Goal: Answer question/provide support: Share knowledge or assist other users

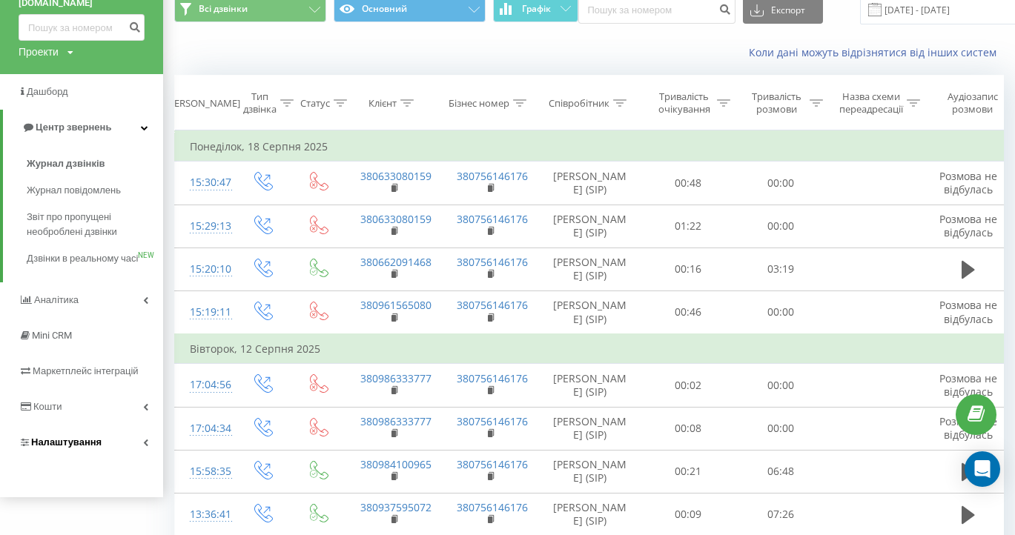
click at [67, 448] on span "Налаштування" at bounding box center [66, 442] width 70 height 11
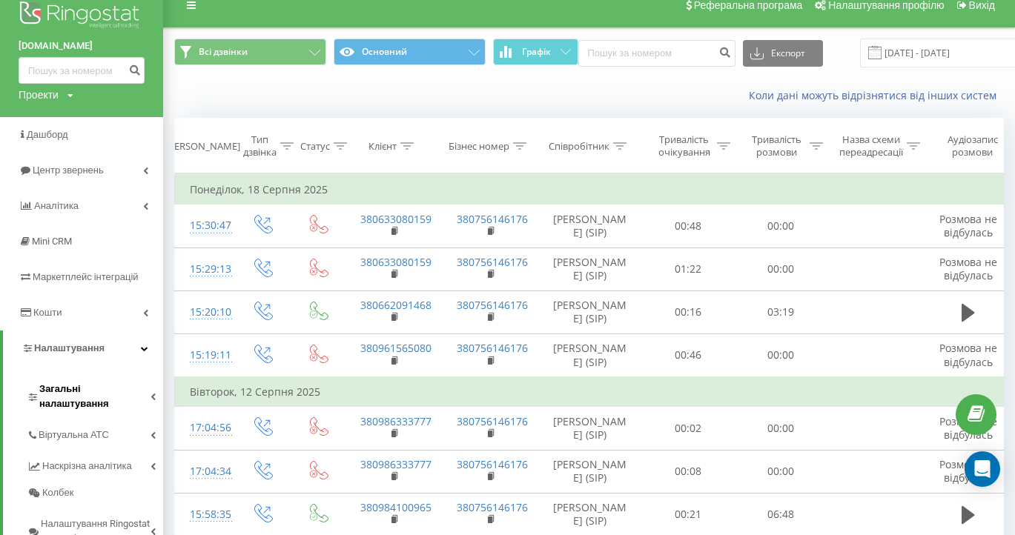
scroll to position [15, 0]
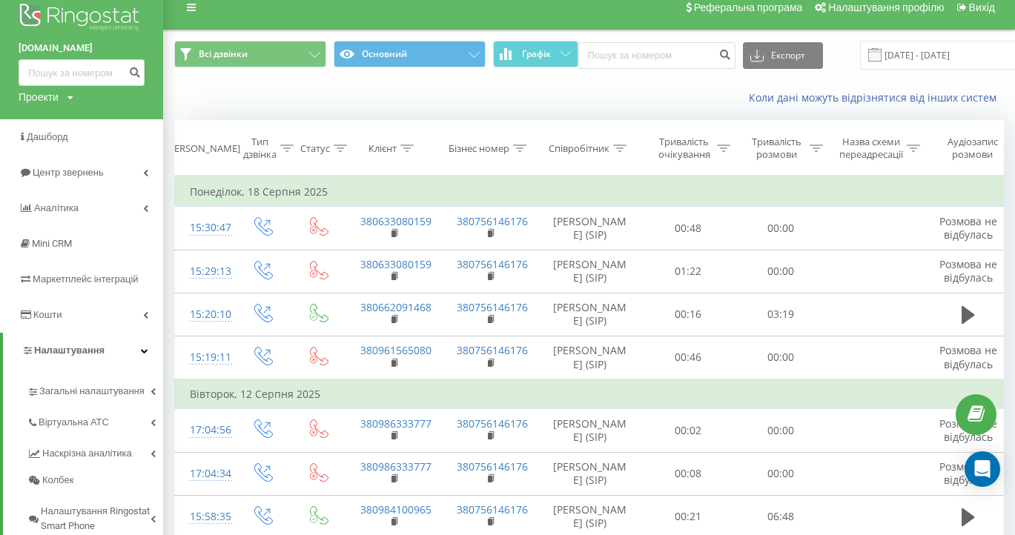
click at [82, 22] on img at bounding box center [82, 18] width 126 height 37
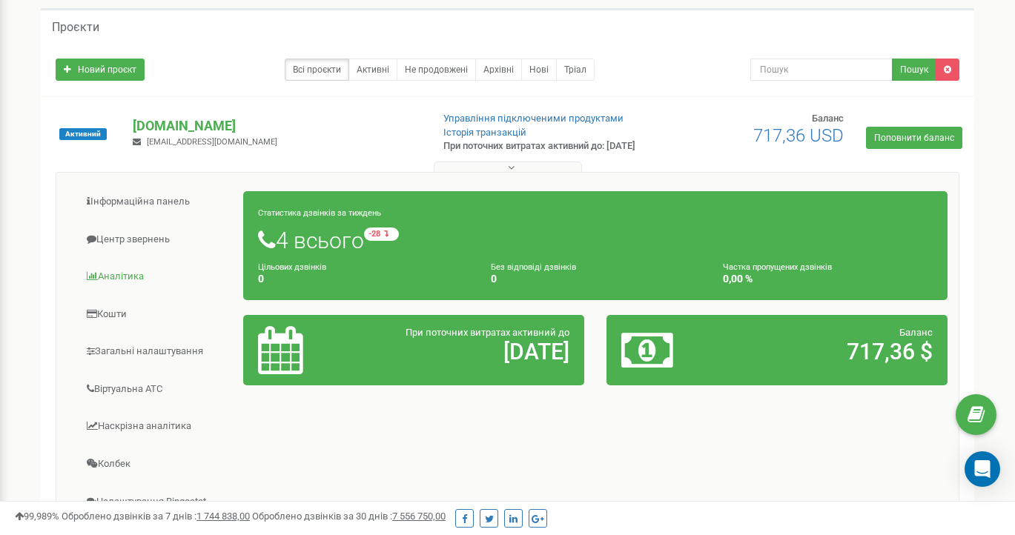
scroll to position [68, 0]
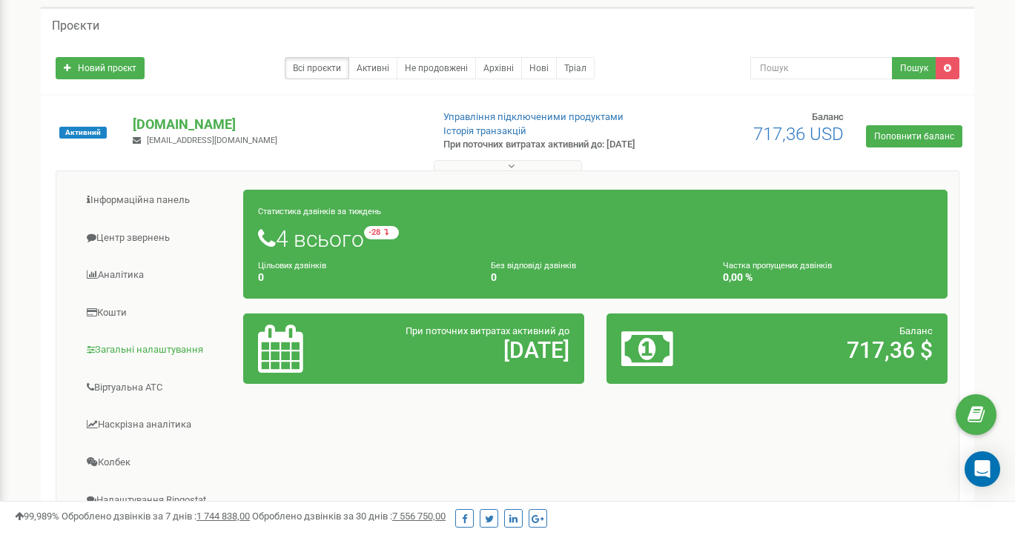
click at [160, 358] on link "Загальні налаштування" at bounding box center [155, 350] width 176 height 36
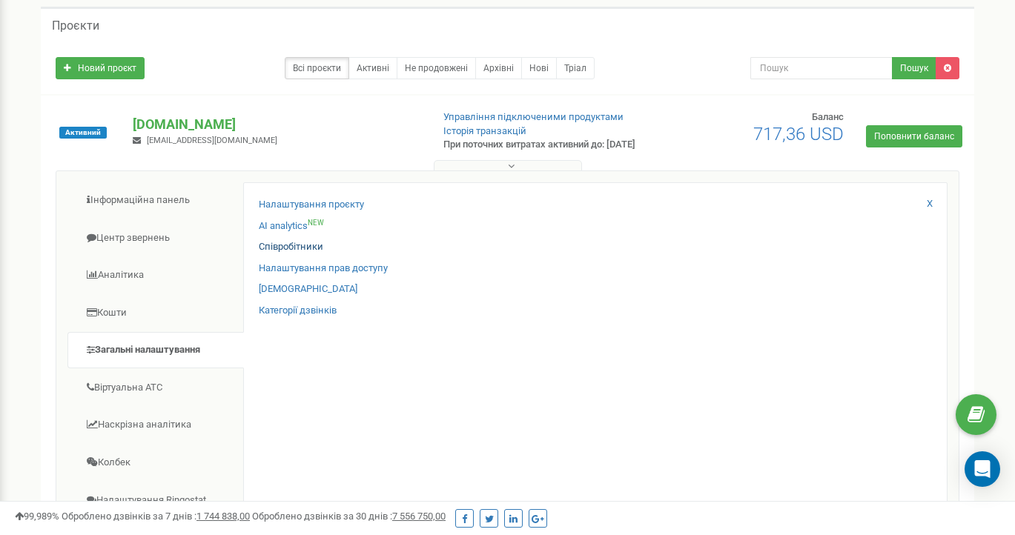
click at [307, 254] on link "Співробітники" at bounding box center [291, 247] width 65 height 14
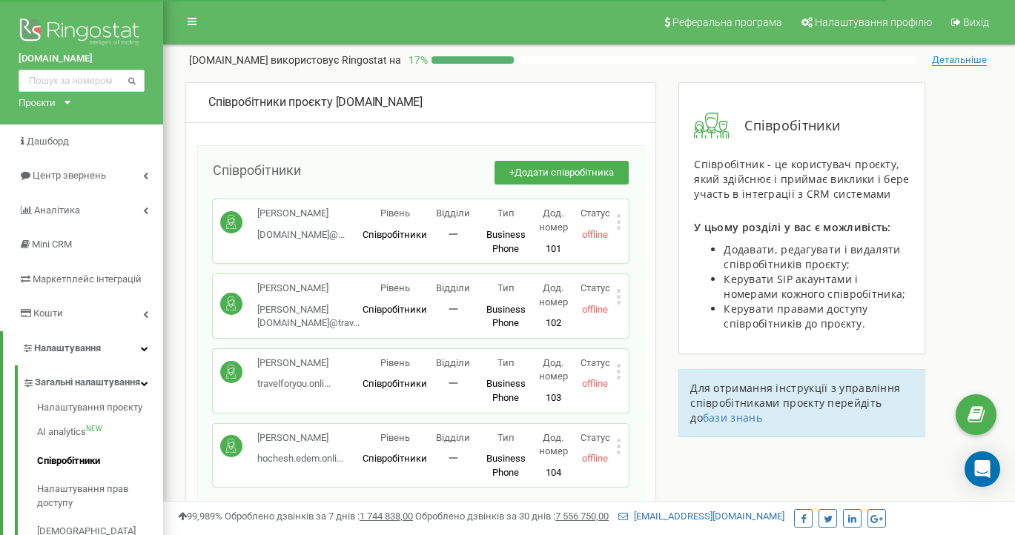
click at [618, 220] on icon at bounding box center [619, 222] width 4 height 4
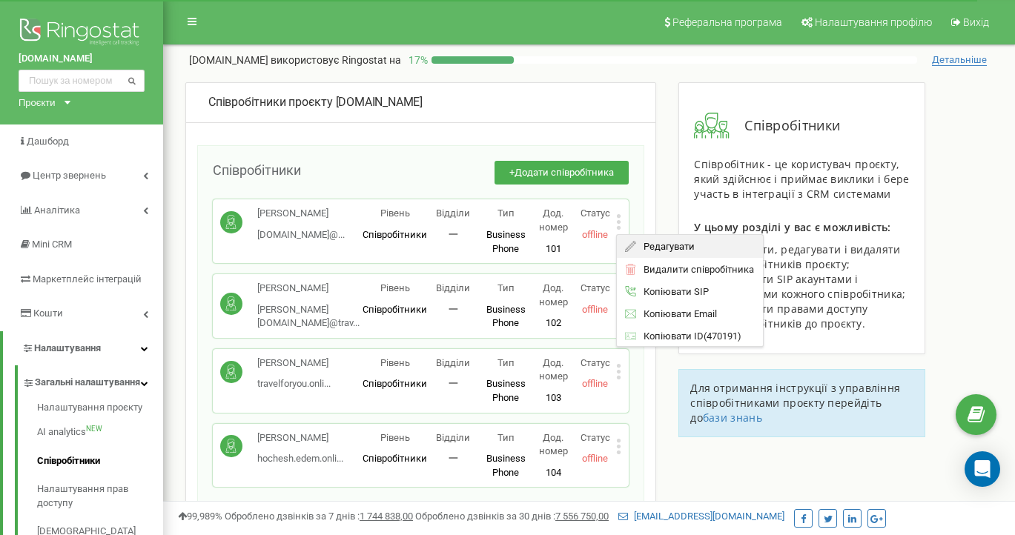
click at [659, 245] on span "Редагувати" at bounding box center [666, 247] width 59 height 10
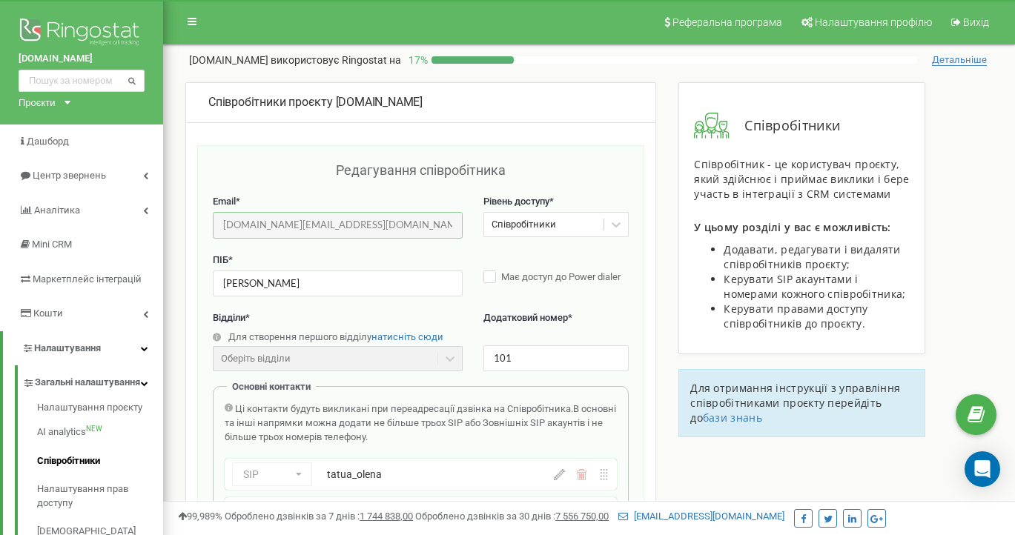
click at [379, 224] on input "[DOMAIN_NAME][EMAIL_ADDRESS][DOMAIN_NAME]" at bounding box center [338, 225] width 250 height 26
click at [612, 145] on div "Редагування співробітника Email * happytour.online@travelon.ua Email недоступни…" at bounding box center [420, 507] width 447 height 724
click at [979, 475] on icon "Open Intercom Messenger" at bounding box center [981, 469] width 17 height 19
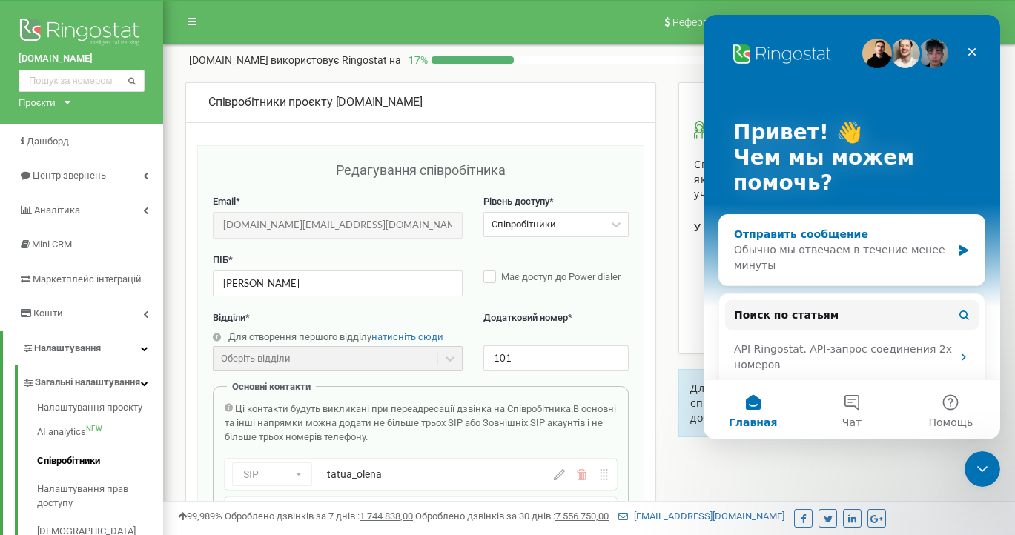
click at [816, 245] on div "Обычно мы отвечаем в течение менее минуты" at bounding box center [842, 257] width 217 height 31
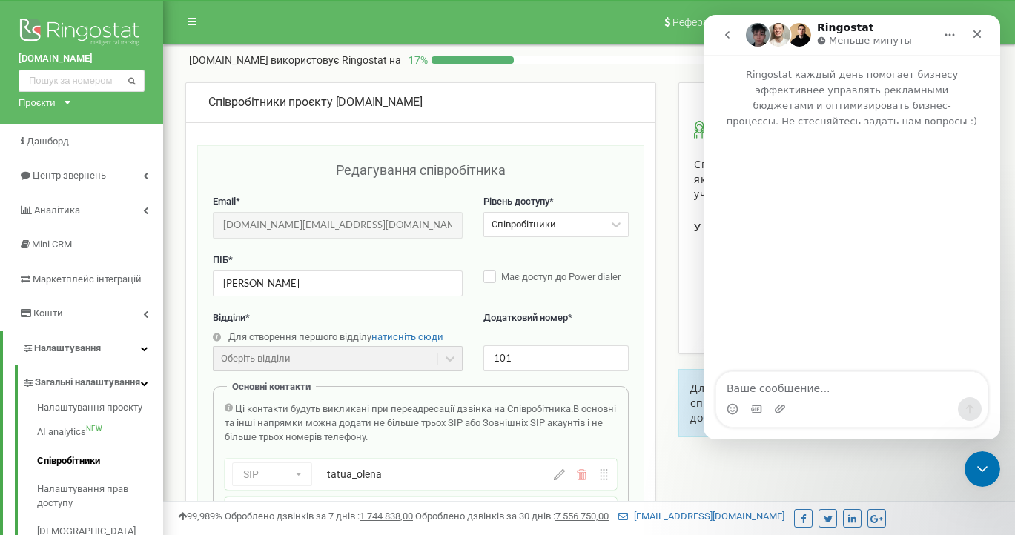
click at [790, 391] on textarea "Ваше сообщение..." at bounding box center [851, 384] width 271 height 25
type textarea "D"
type textarea "Вітаю!"
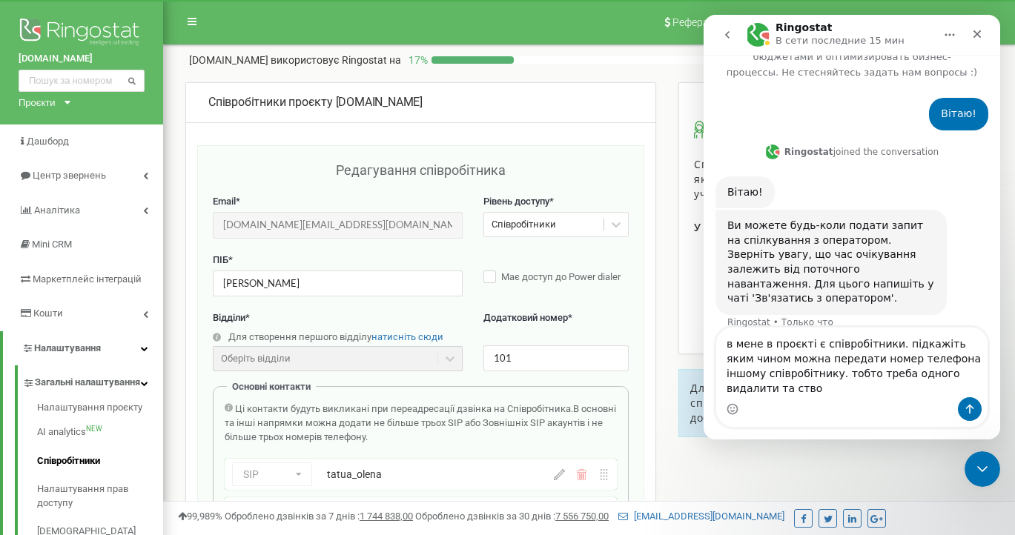
scroll to position [64, 0]
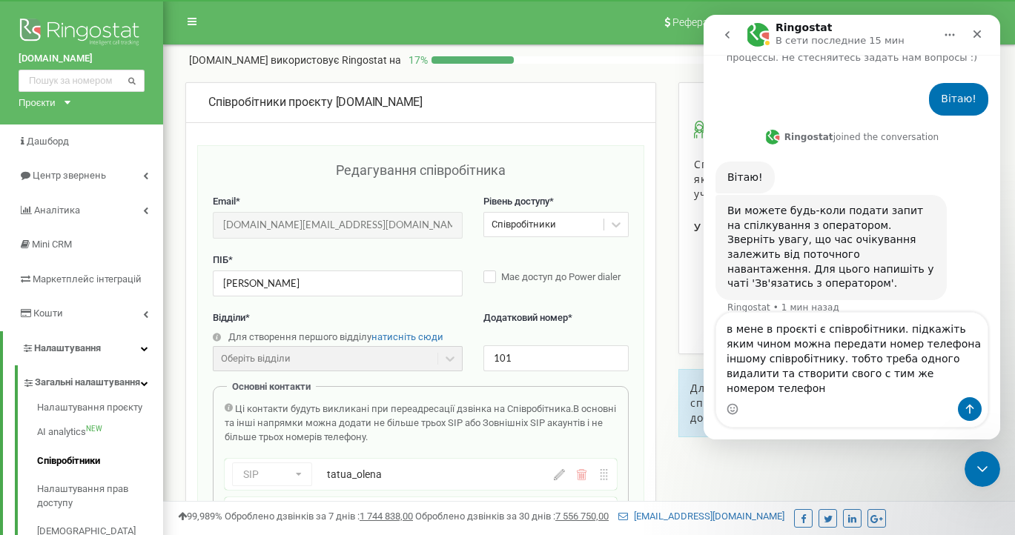
type textarea "в мене в проєкті є співробітники. підкажіть яким чином можна передати номер тел…"
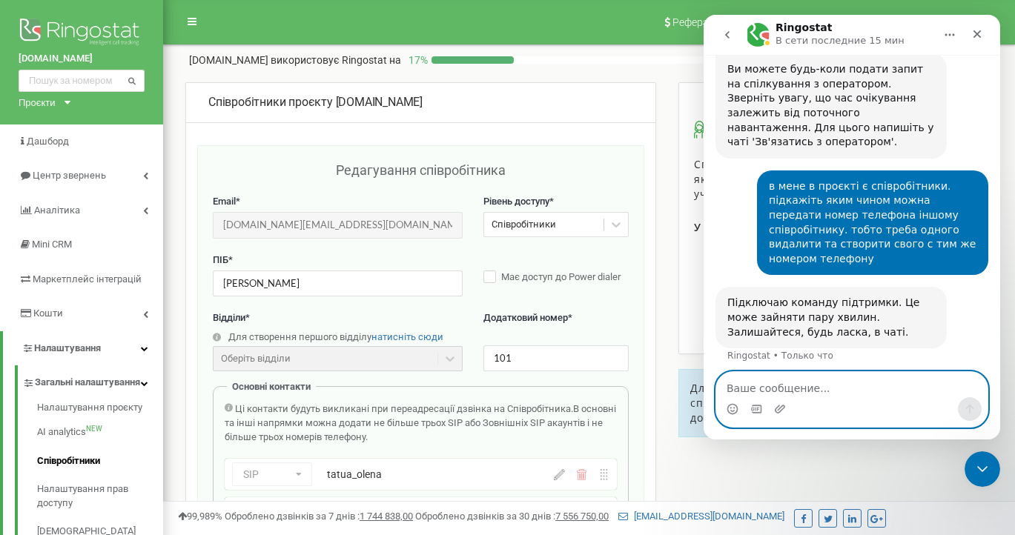
scroll to position [0, 0]
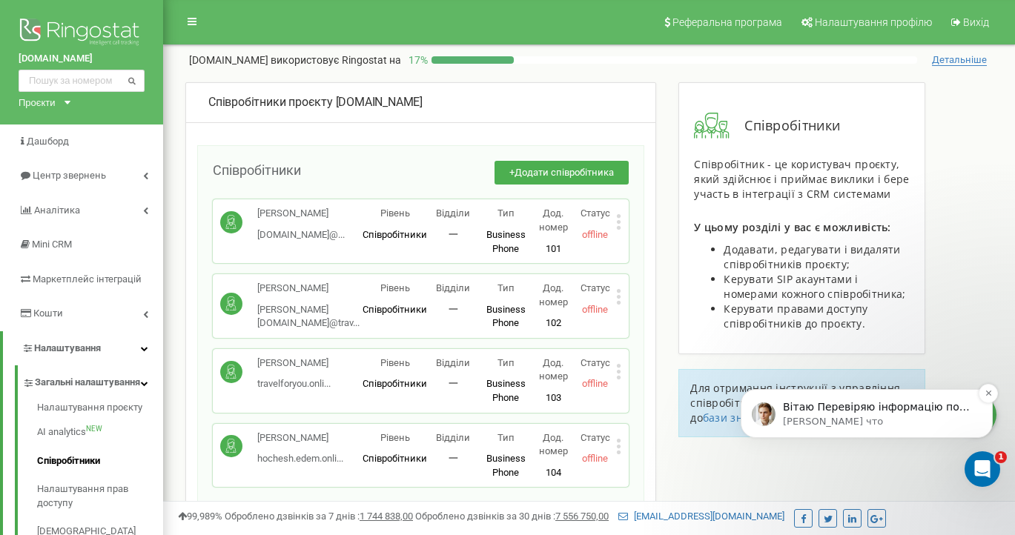
click at [871, 409] on p "Вітаю ​Перевіряю інформацію по вашому проекту" at bounding box center [878, 407] width 191 height 15
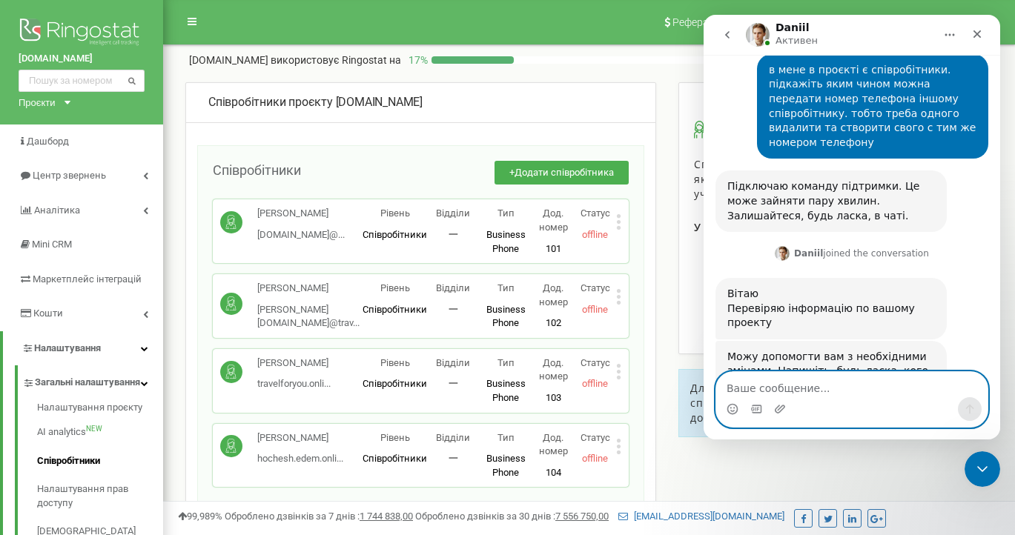
scroll to position [401, 0]
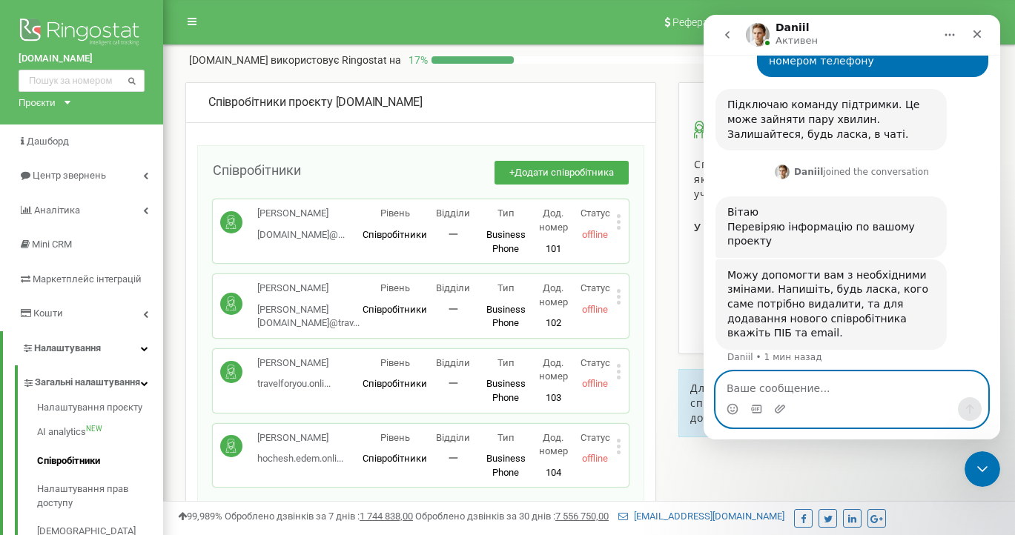
click at [753, 388] on textarea "Ваше сообщение..." at bounding box center [851, 384] width 271 height 25
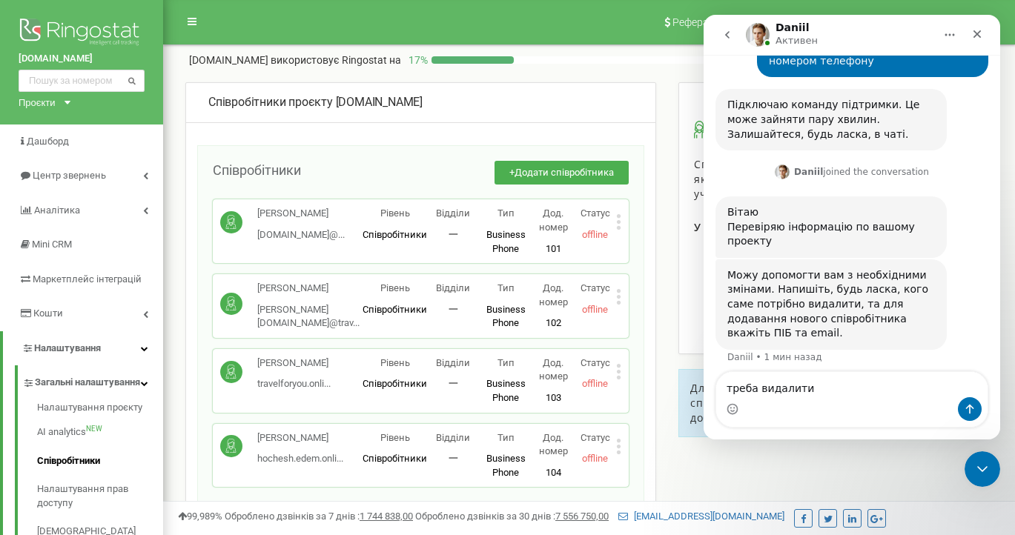
drag, startPoint x: 330, startPoint y: 220, endPoint x: 255, endPoint y: 208, distance: 75.8
click at [255, 208] on div "Єрмоленко Олена Олександрівна happytour.online@... happytour.online@travelon.ua" at bounding box center [291, 224] width 142 height 35
copy p "Єрмоленко Олена Олександрівна"
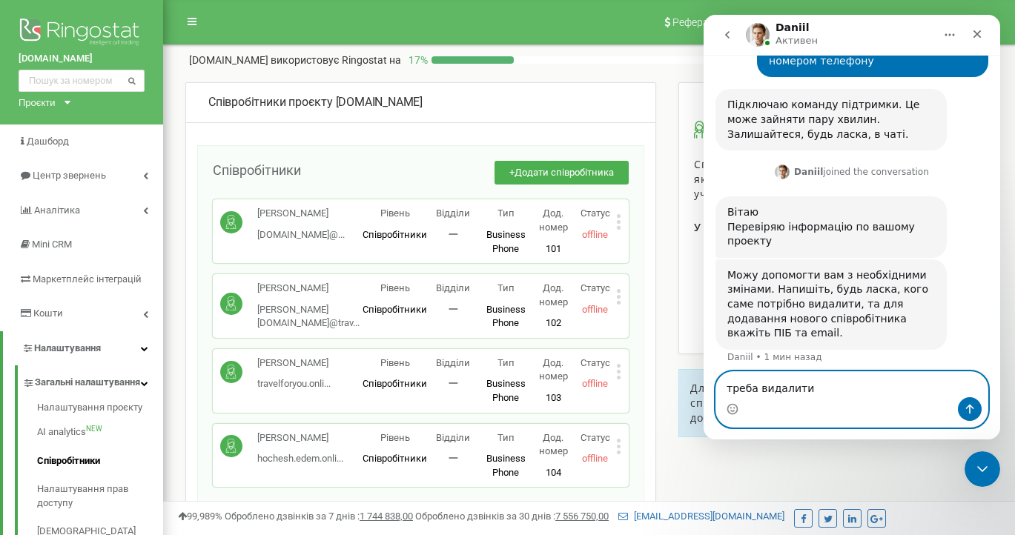
click at [823, 390] on textarea "треба видалити" at bounding box center [851, 384] width 271 height 25
paste textarea "Єрмоленко Олена Олександрівна"
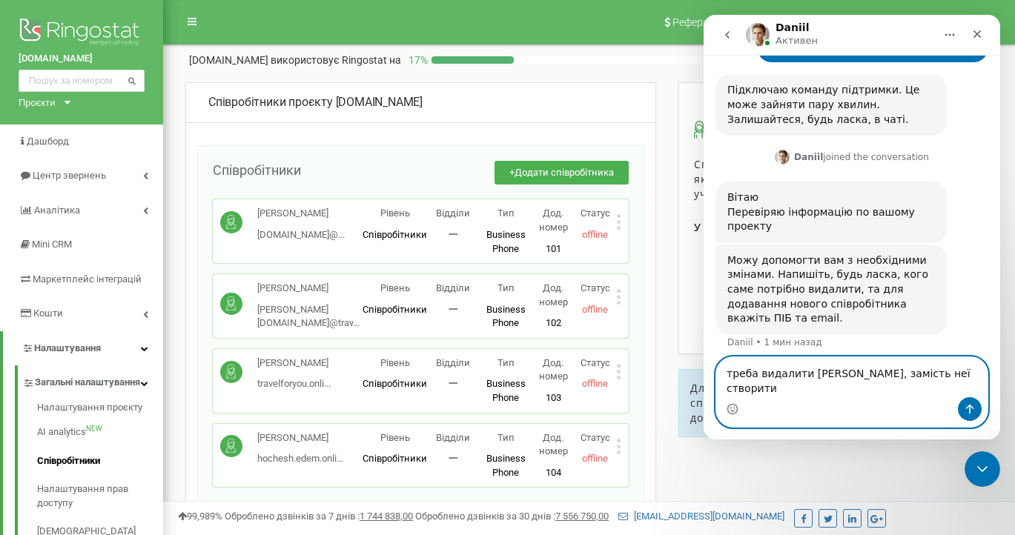
scroll to position [0, 0]
click at [835, 389] on textarea "треба видалити Єрмоленко Олена Олександрівна, замість неї створити щук Ангеліна" at bounding box center [851, 377] width 271 height 40
click at [911, 389] on textarea "треба видалити [PERSON_NAME], замість неї створити [PERSON_NAME]" at bounding box center [851, 377] width 271 height 40
paste textarea "Єрмоленко Олена Олександрівна"
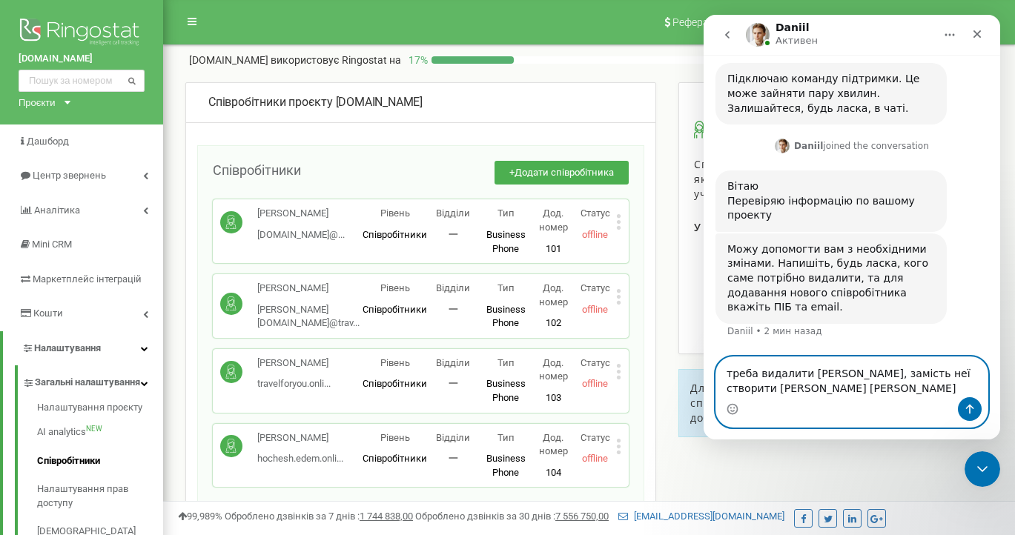
drag, startPoint x: 905, startPoint y: 371, endPoint x: 903, endPoint y: 389, distance: 17.9
click at [903, 389] on textarea "треба видалити Єрмоленко Олена Олександрівна, замість неї створити Іщук Ангелін…" at bounding box center [851, 377] width 271 height 40
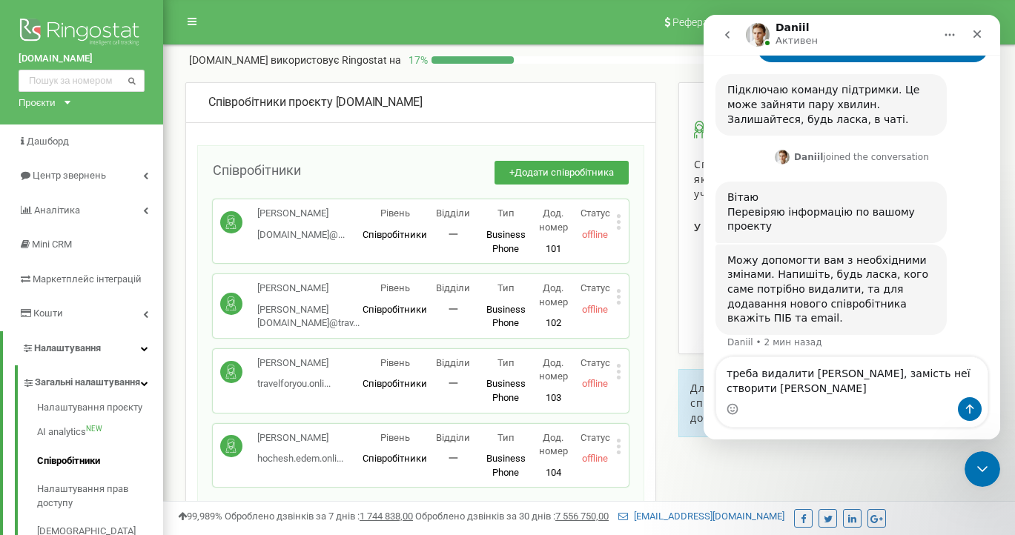
click at [727, 472] on div "Співробітники проєкту tat.ua Співробітники + Додати співробітника Єрмоленко Оле…" at bounding box center [589, 475] width 830 height 787
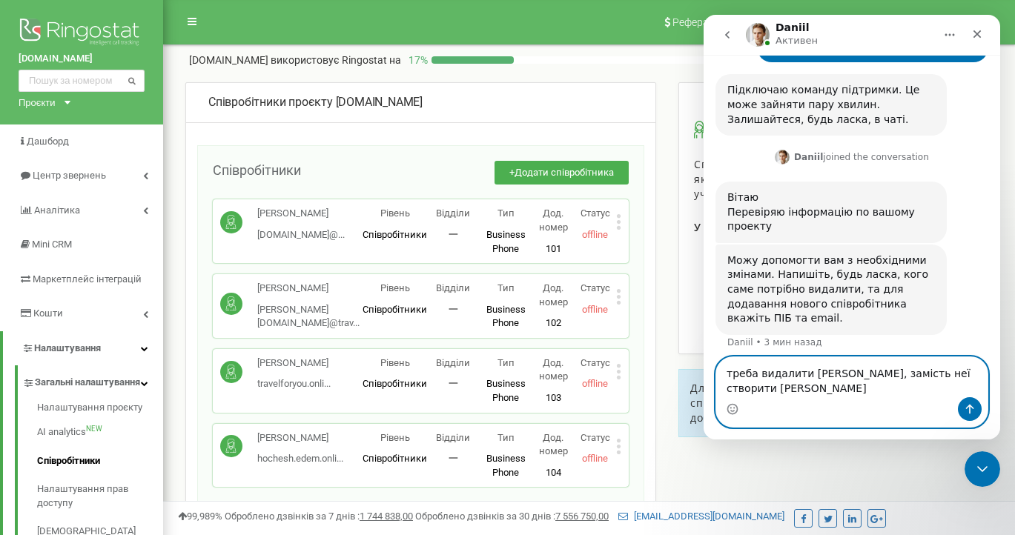
click at [914, 392] on textarea "треба видалити [PERSON_NAME], замість неї створити [PERSON_NAME]" at bounding box center [851, 377] width 271 height 40
paste textarea "[DOMAIN_NAME][EMAIL_ADDRESS][DOMAIN_NAME]"
type textarea "треба видалити Єрмоленко Олена Олександрівна, замість неї створити Іщук Ангелін…"
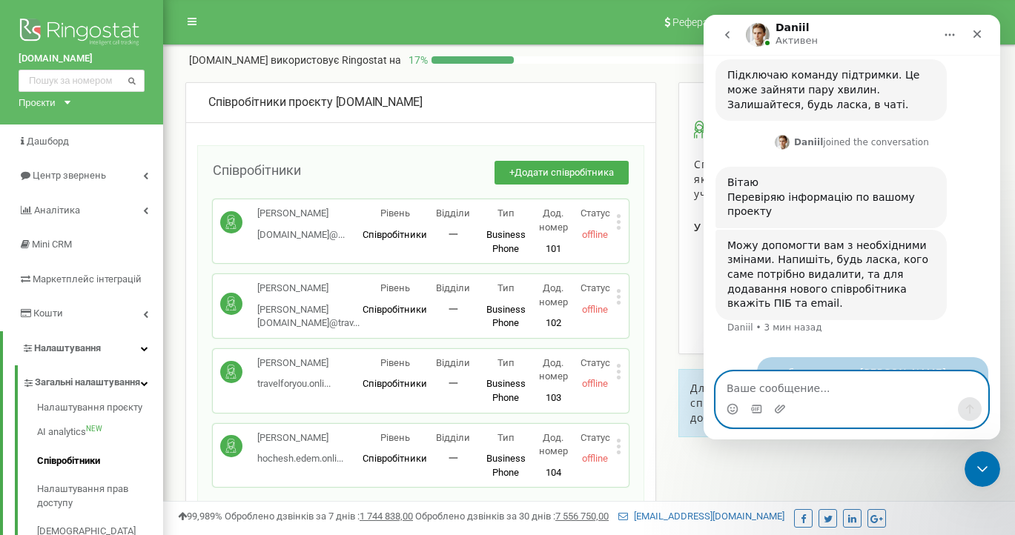
scroll to position [487, 0]
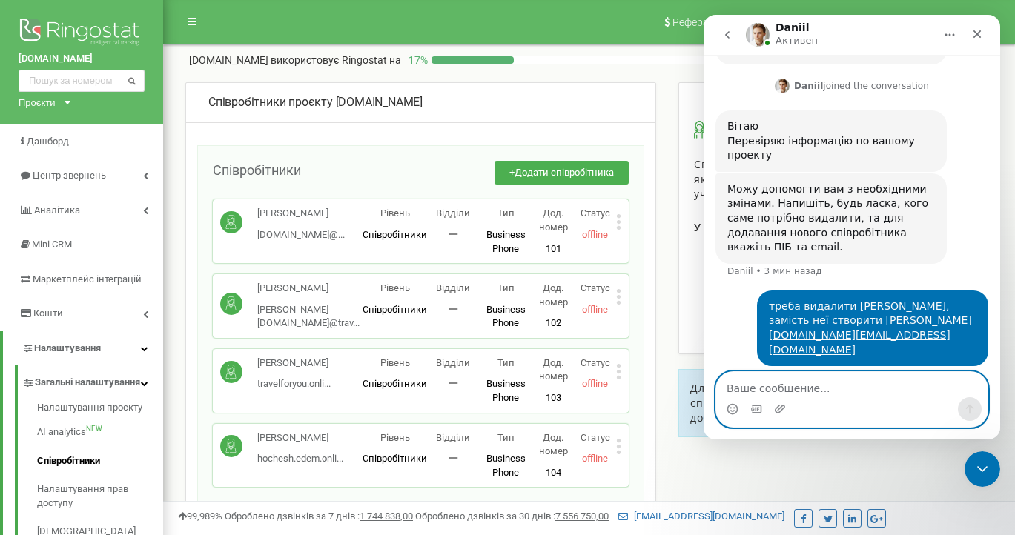
click at [802, 394] on textarea "Ваше сообщение..." at bounding box center [851, 384] width 271 height 25
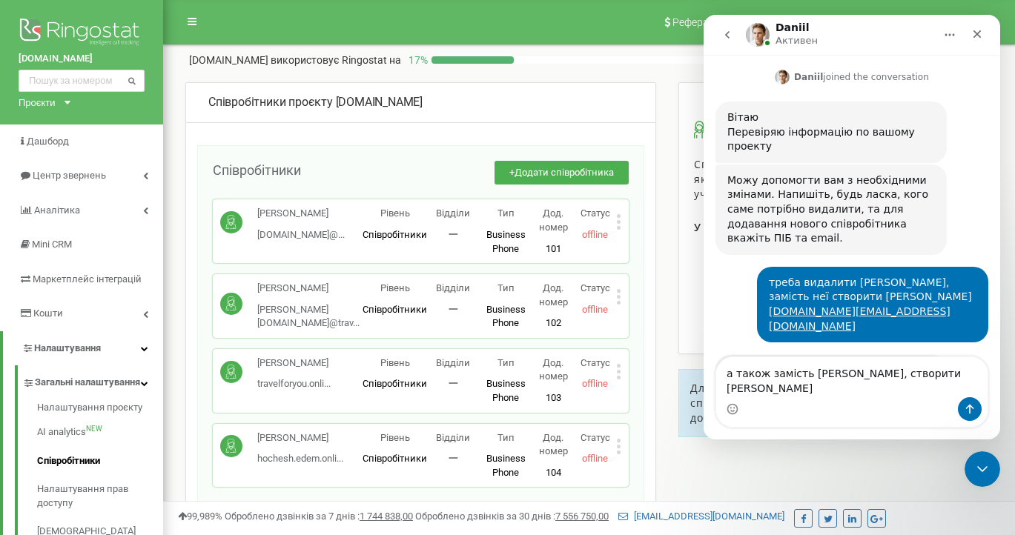
scroll to position [560, 0]
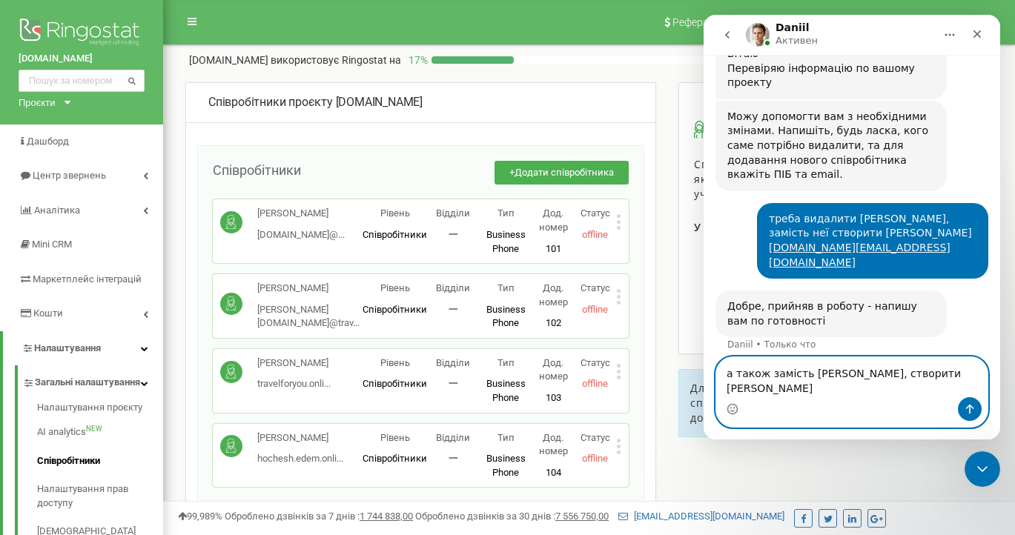
paste textarea "[DOMAIN_NAME][EMAIL_ADDRESS][DOMAIN_NAME]"
type textarea "а також замість Ребриш Анна, створити Худенко Ольга hudenko.online@tat.ua"
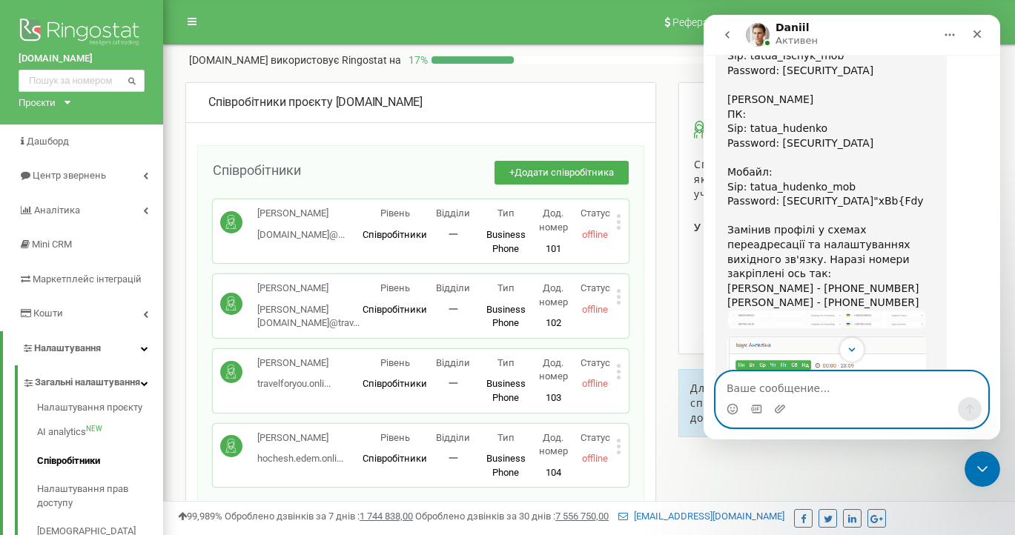
scroll to position [1276, 0]
click at [778, 394] on textarea "Ваше сообщение..." at bounding box center [851, 384] width 271 height 25
type textarea "l"
type textarea "дякую!"
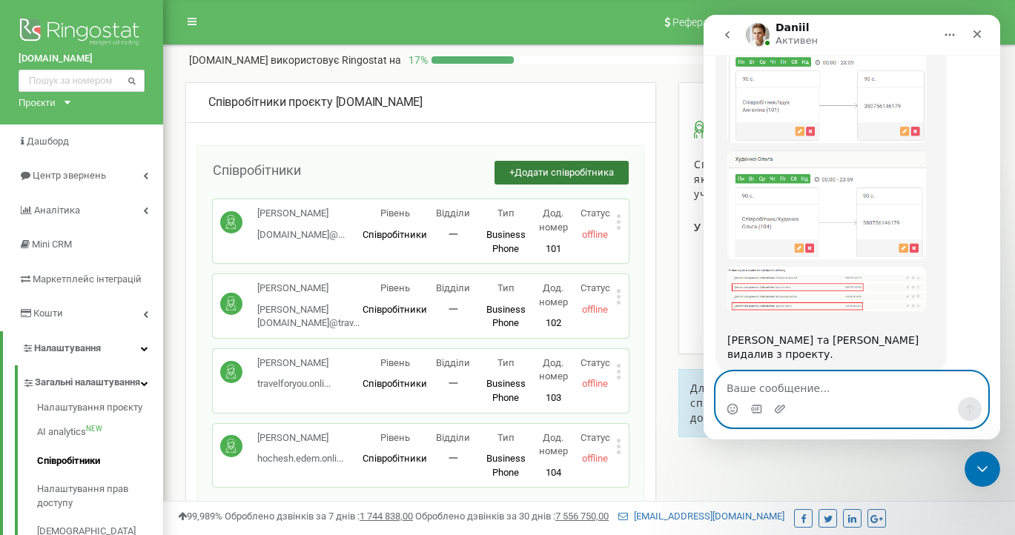
scroll to position [1642, 0]
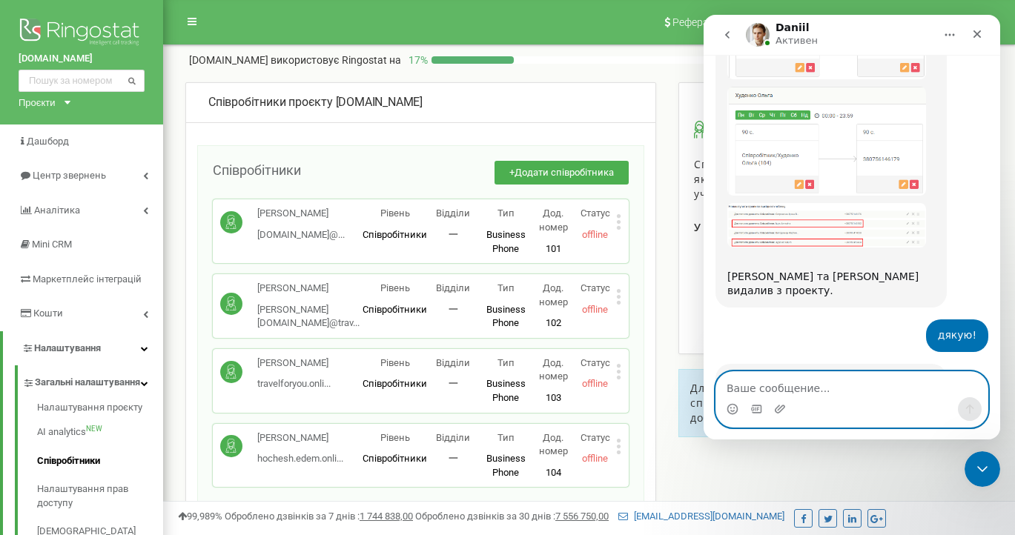
click at [790, 392] on textarea "Ваше сообщение..." at bounding box center [851, 384] width 271 height 25
type textarea "Поки ні. Дуже дякую!"
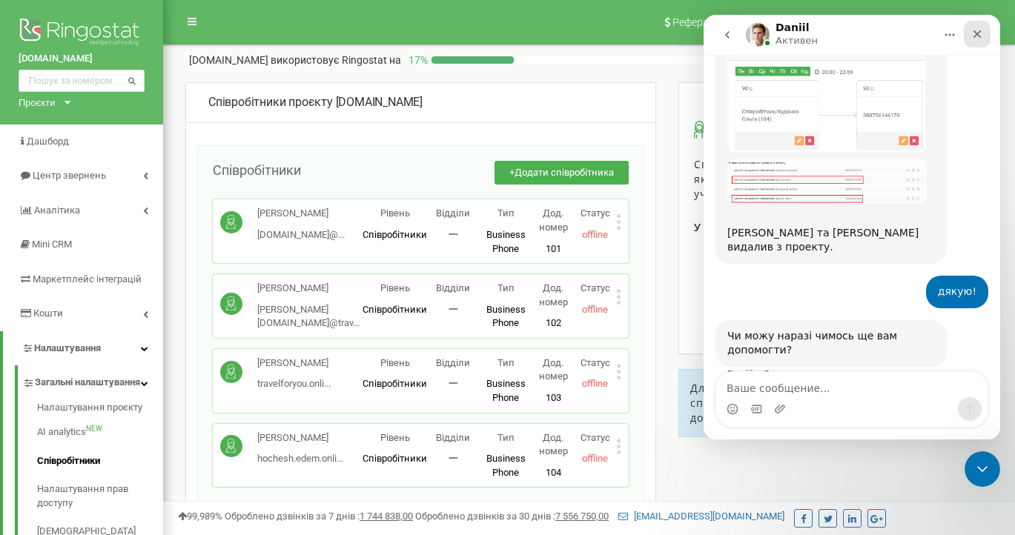
click at [979, 34] on icon "Закрыть" at bounding box center [977, 34] width 12 height 12
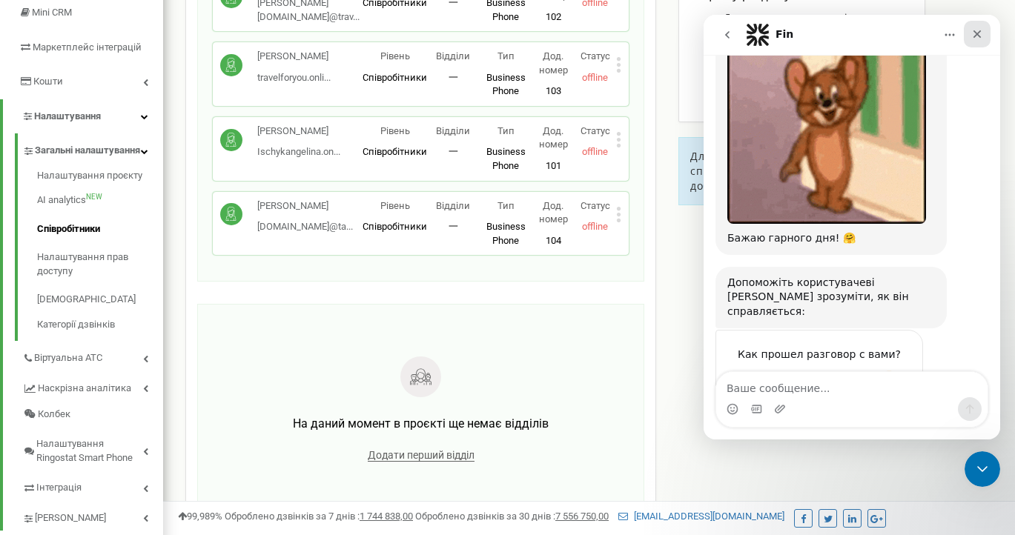
click at [982, 36] on icon "Закрыть" at bounding box center [977, 34] width 12 height 12
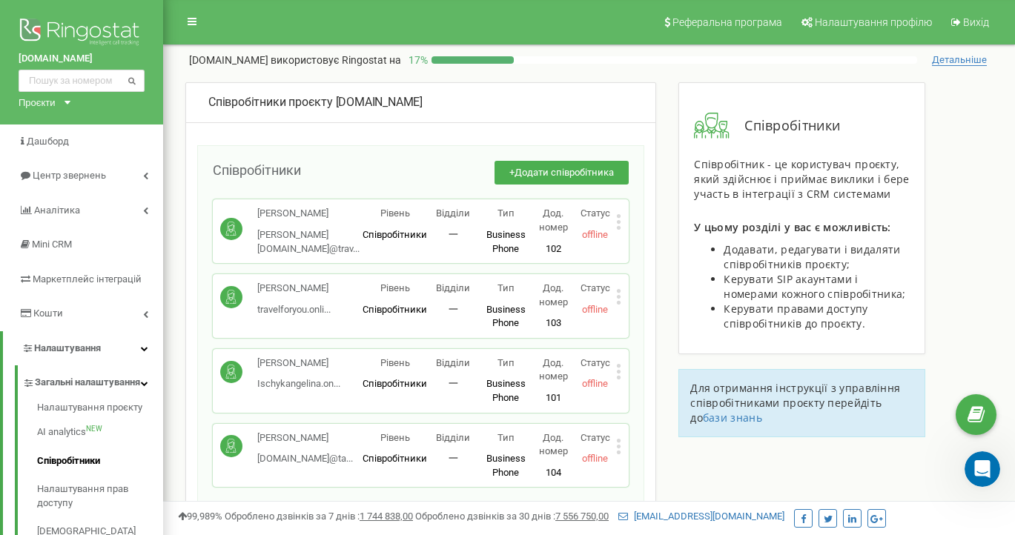
scroll to position [0, 0]
click at [991, 470] on div "Открыть службу сообщений Intercom" at bounding box center [980, 467] width 49 height 49
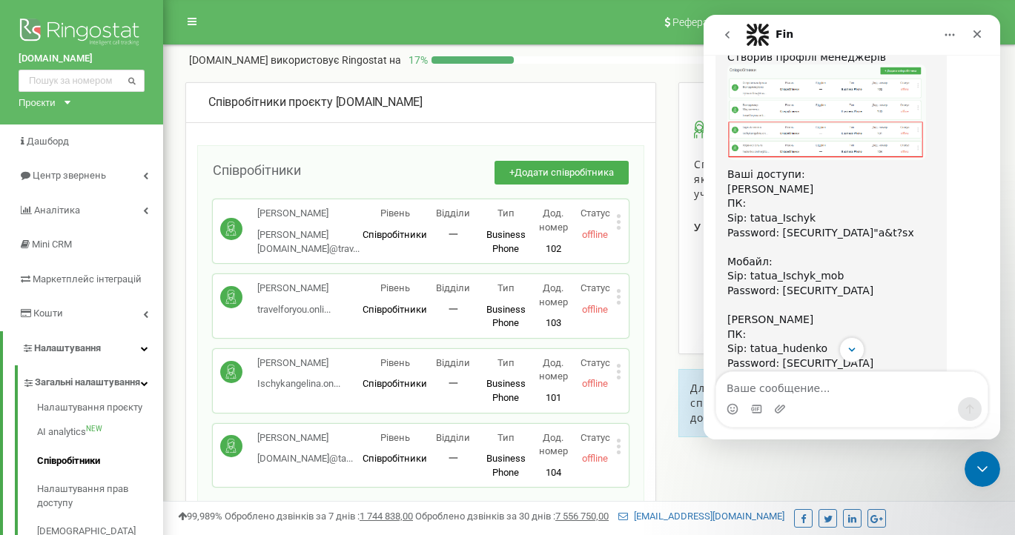
scroll to position [1057, 0]
drag, startPoint x: 879, startPoint y: 247, endPoint x: 724, endPoint y: 231, distance: 155.7
click at [724, 231] on div "Створив профілі менеджерів Ваші доступи: [PERSON_NAME] ПК: Sip: tatua_Ischyk Pa…" at bounding box center [830, 468] width 231 height 853
copy div "Sip: tatua_Ischyk_mob Password: [SECURITY_DATA]"
drag, startPoint x: 873, startPoint y: 187, endPoint x: 728, endPoint y: 174, distance: 145.1
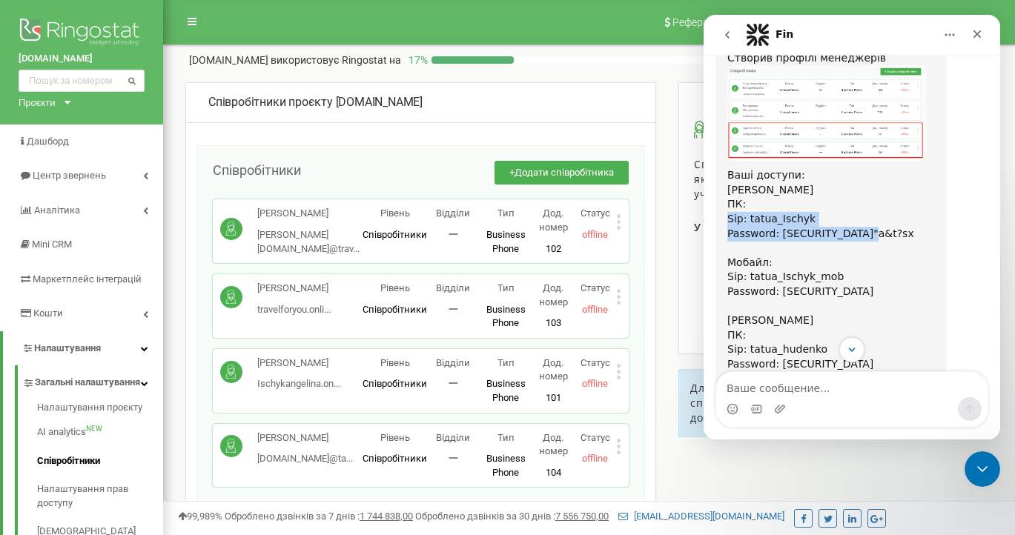
click at [728, 174] on div "Створив профілі менеджерів Ваші доступи: [PERSON_NAME] ПК: Sip: tatua_Ischyk Pa…" at bounding box center [831, 469] width 208 height 836
copy div "Sip: tatua_Ischyk Password: [SECURITY_DATA]"a&t?sx"
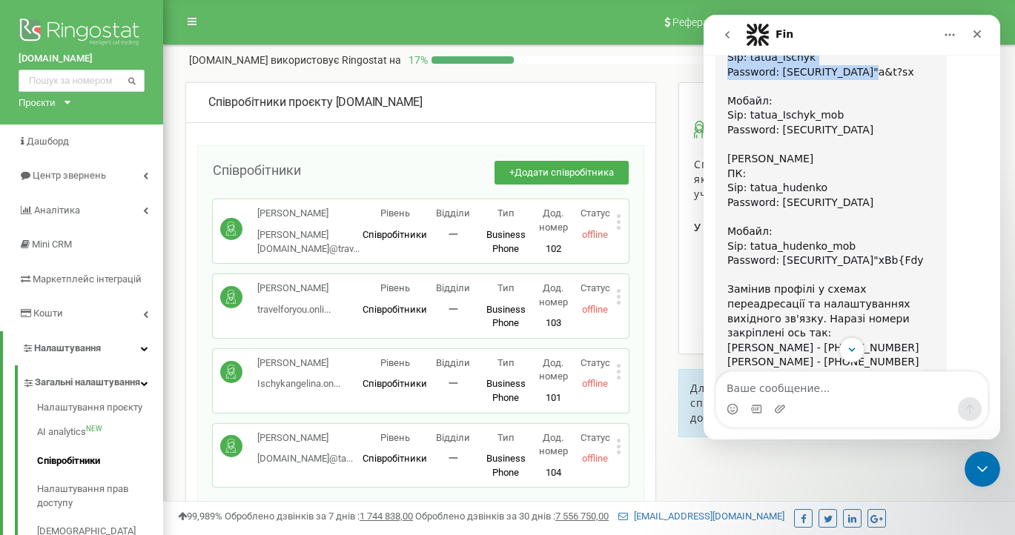
scroll to position [1224, 0]
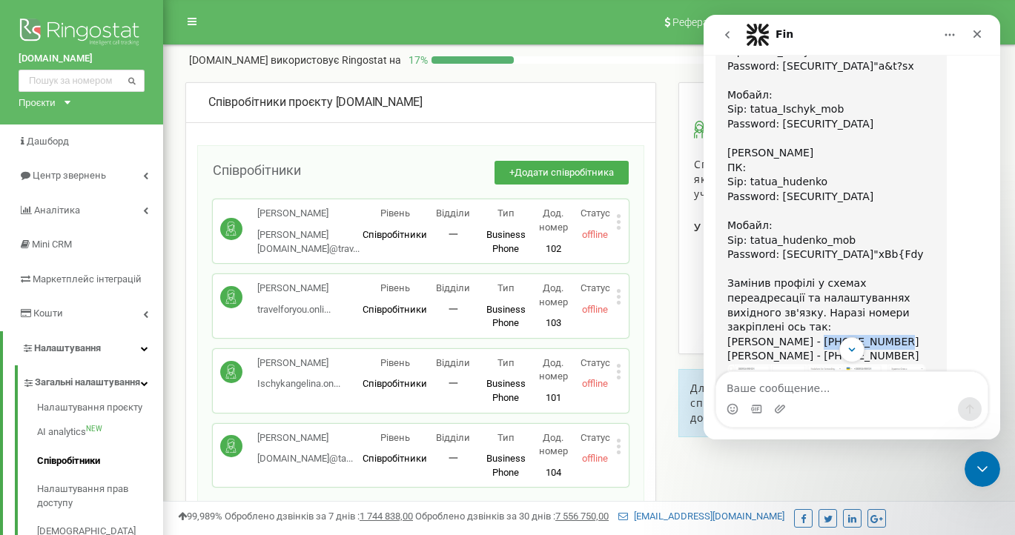
drag, startPoint x: 888, startPoint y: 274, endPoint x: 807, endPoint y: 276, distance: 80.8
click at [807, 276] on div "Password: [SECURITY_DATA]"xBb{Fdy Замінив профілі у схемах переадресації та нал…" at bounding box center [831, 306] width 208 height 116
copy div "[PHONE_NUMBER]"
